Goal: Check status

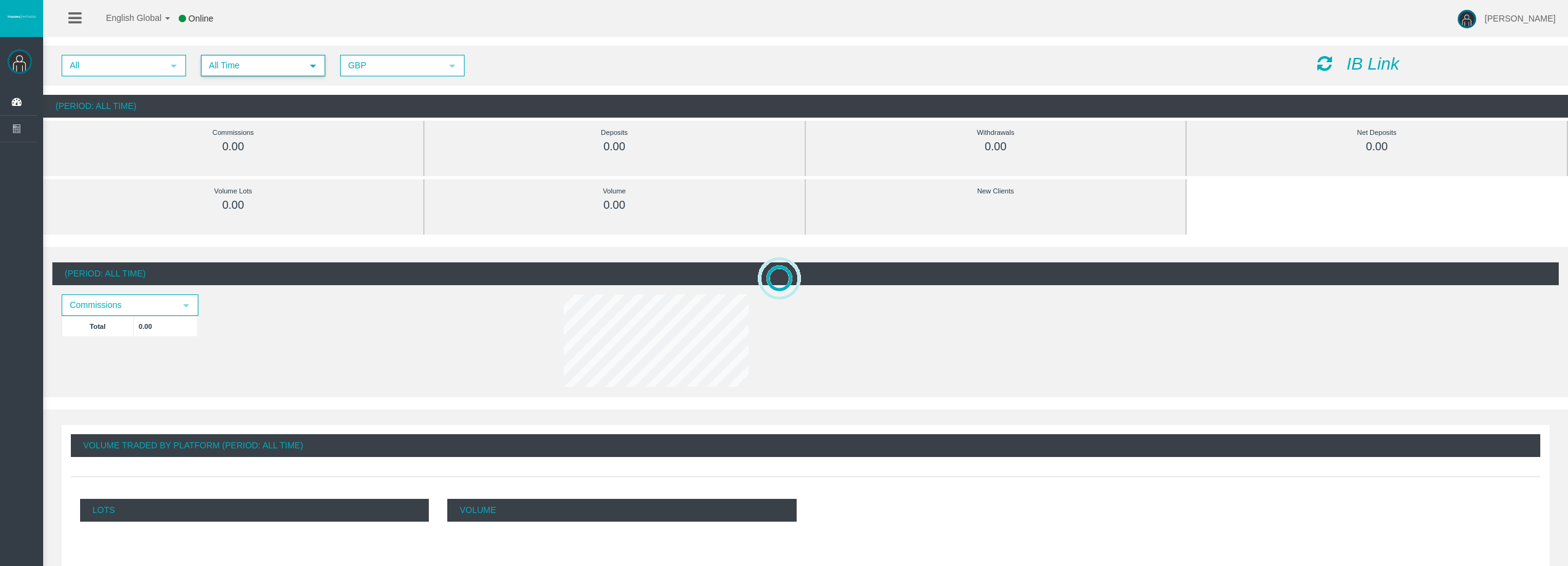
drag, startPoint x: 284, startPoint y: 65, endPoint x: 268, endPoint y: 107, distance: 44.9
click at [284, 64] on span "All Time" at bounding box center [252, 66] width 100 height 19
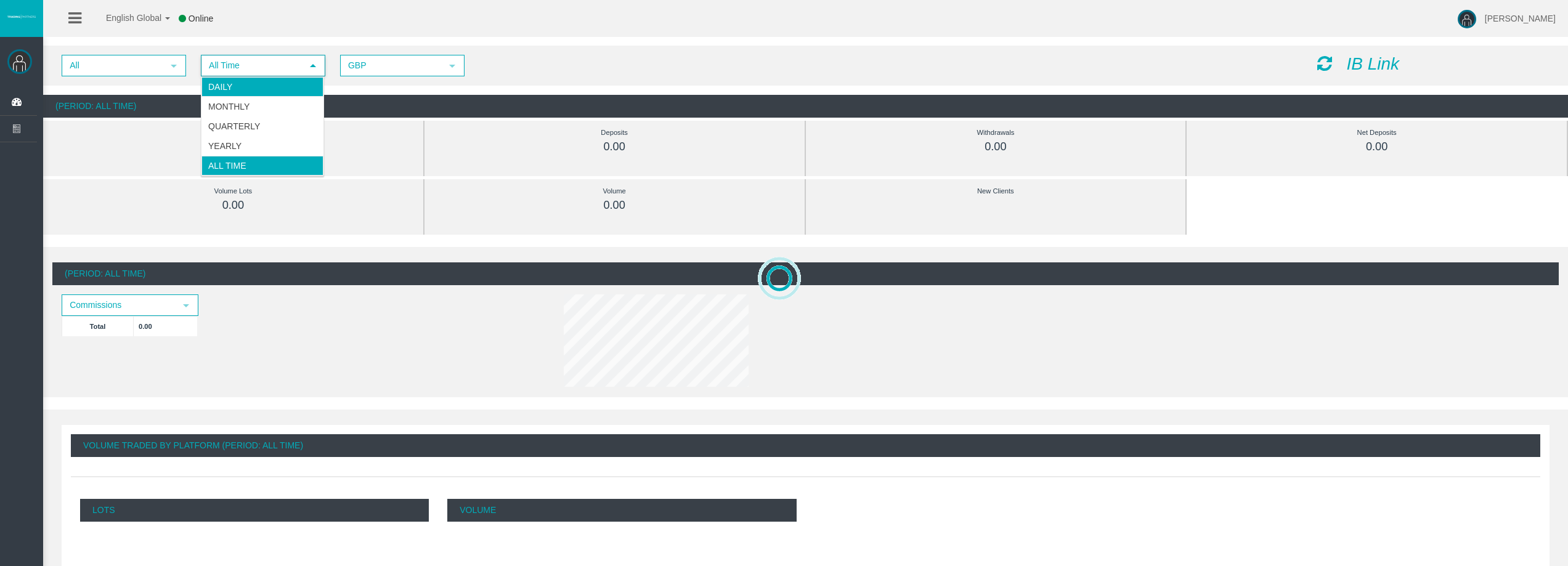
click at [250, 81] on li "Daily" at bounding box center [262, 86] width 122 height 19
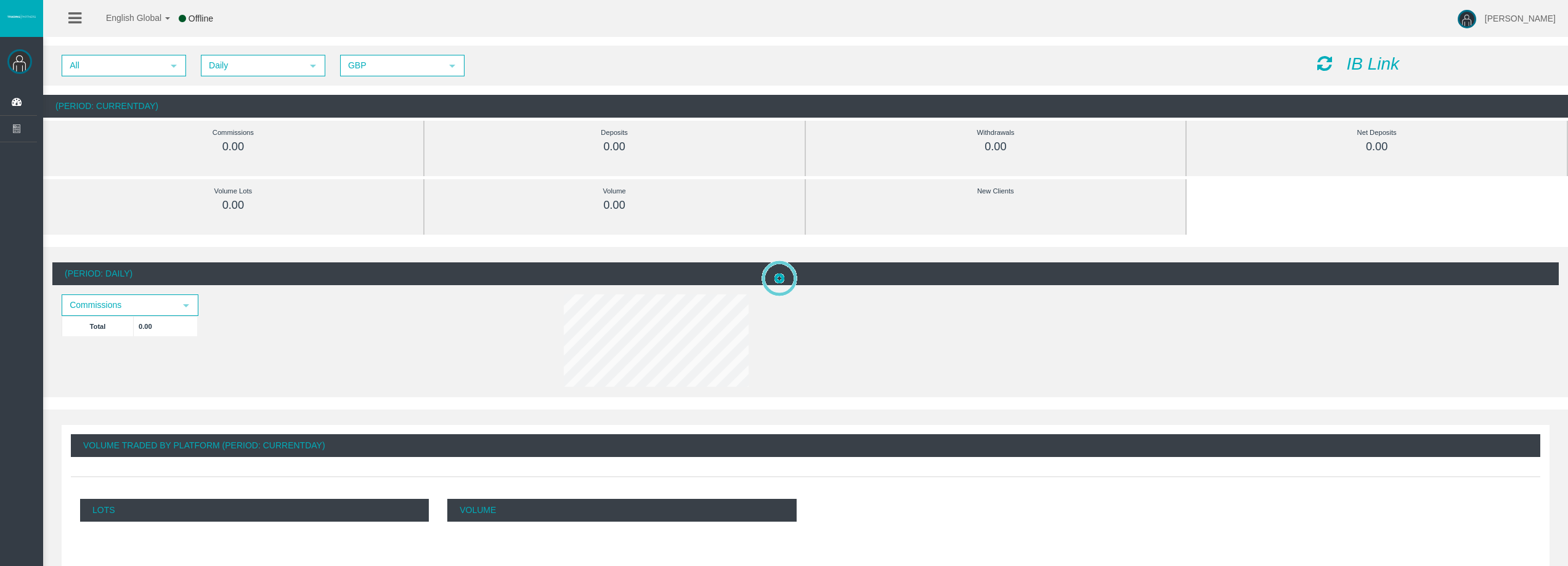
drag, startPoint x: 1329, startPoint y: 60, endPoint x: 1360, endPoint y: 212, distance: 155.1
click at [1329, 60] on icon at bounding box center [1324, 63] width 15 height 17
